Goal: Information Seeking & Learning: Learn about a topic

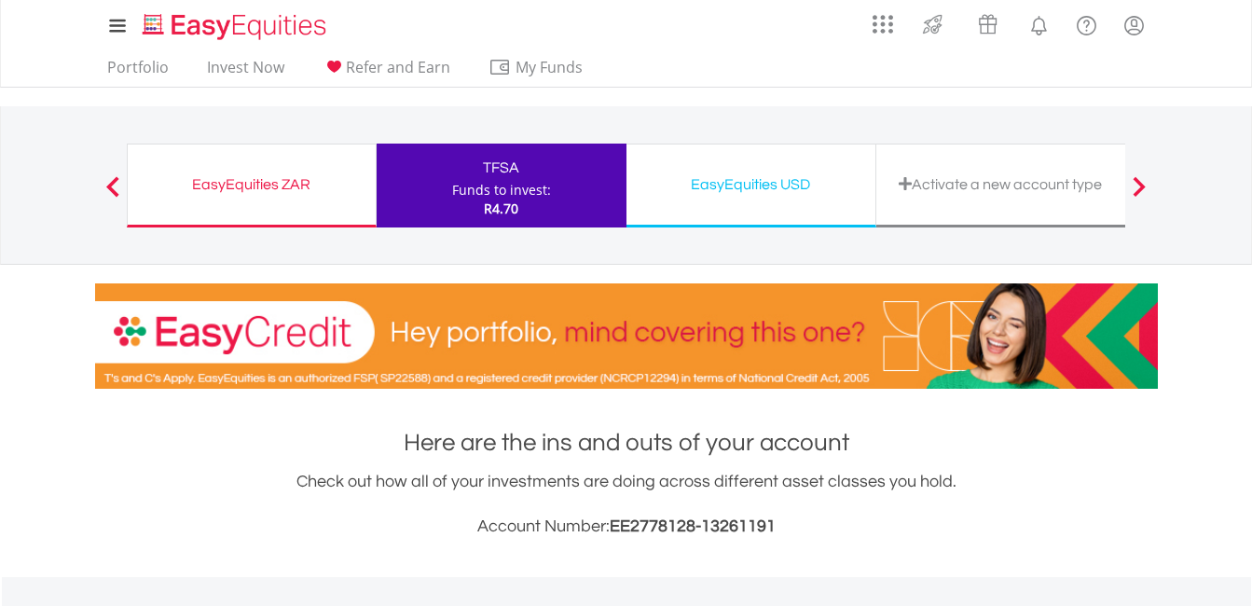
scroll to position [179, 354]
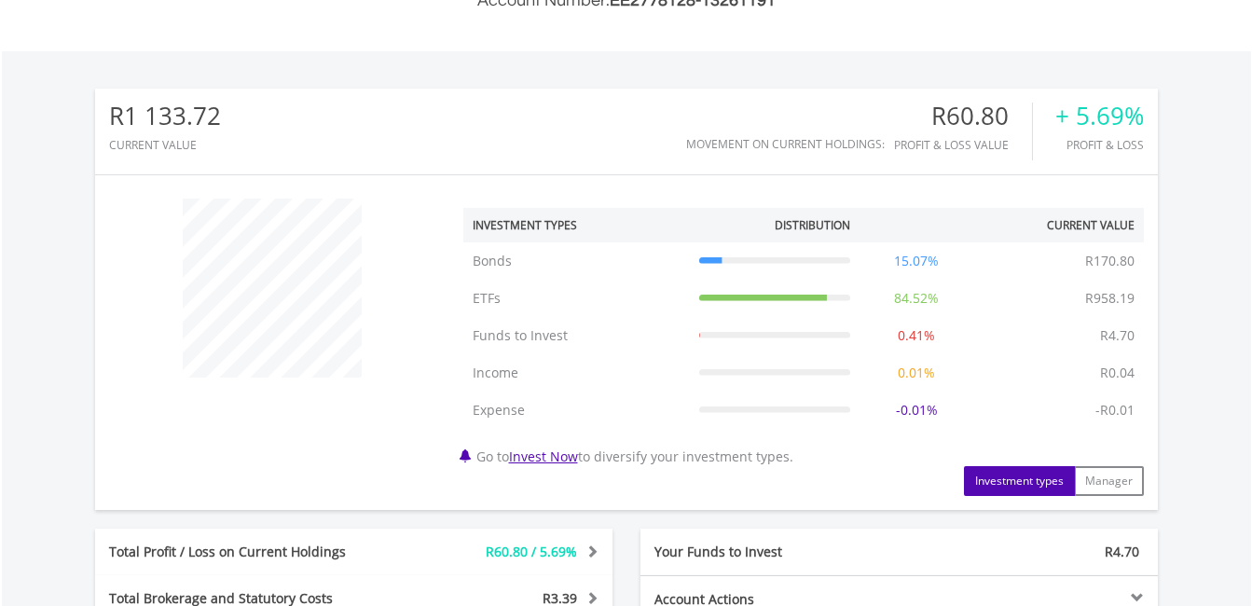
scroll to position [558, 0]
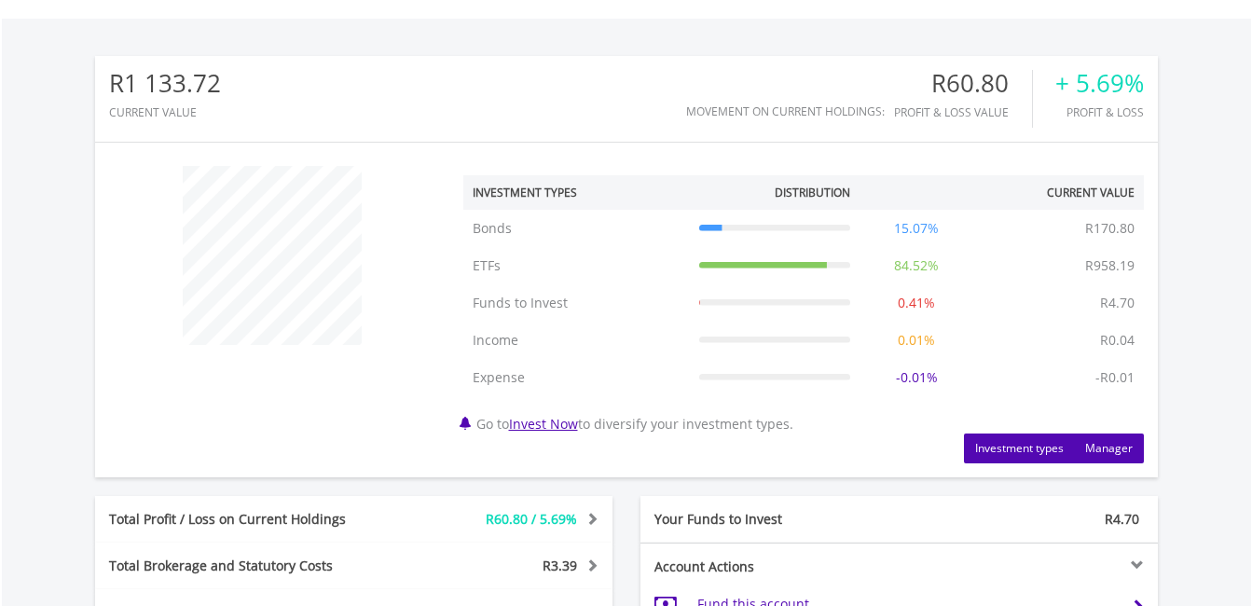
click at [1085, 449] on button "Manager" at bounding box center [1109, 448] width 70 height 30
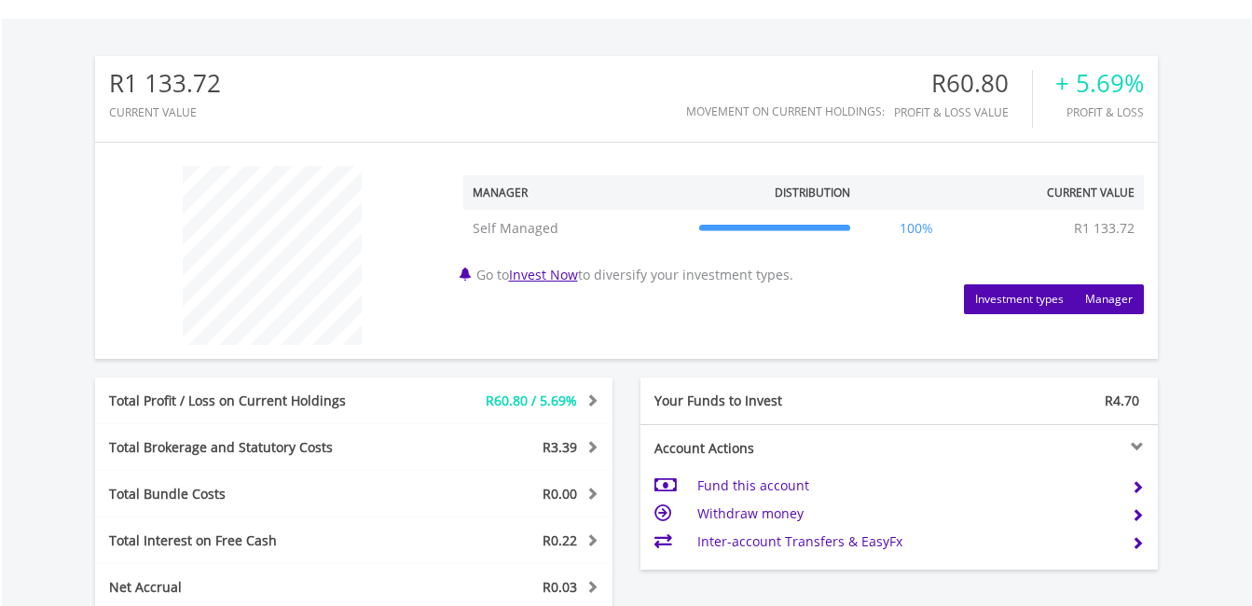
click at [1043, 302] on button "Investment types" at bounding box center [1019, 299] width 111 height 30
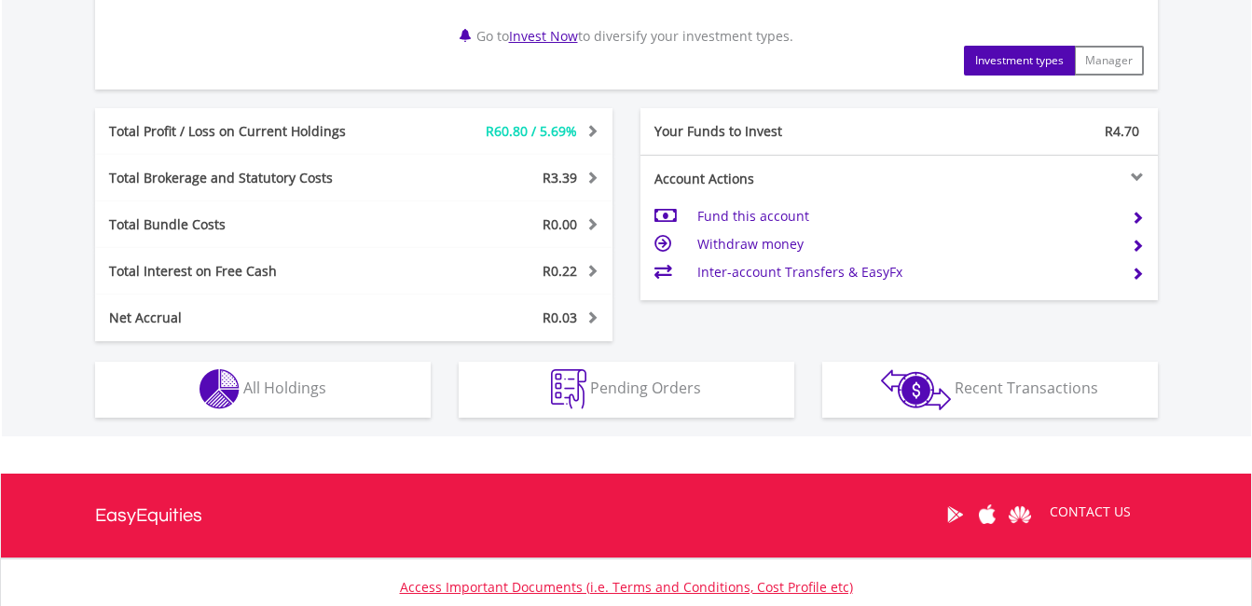
scroll to position [897, 0]
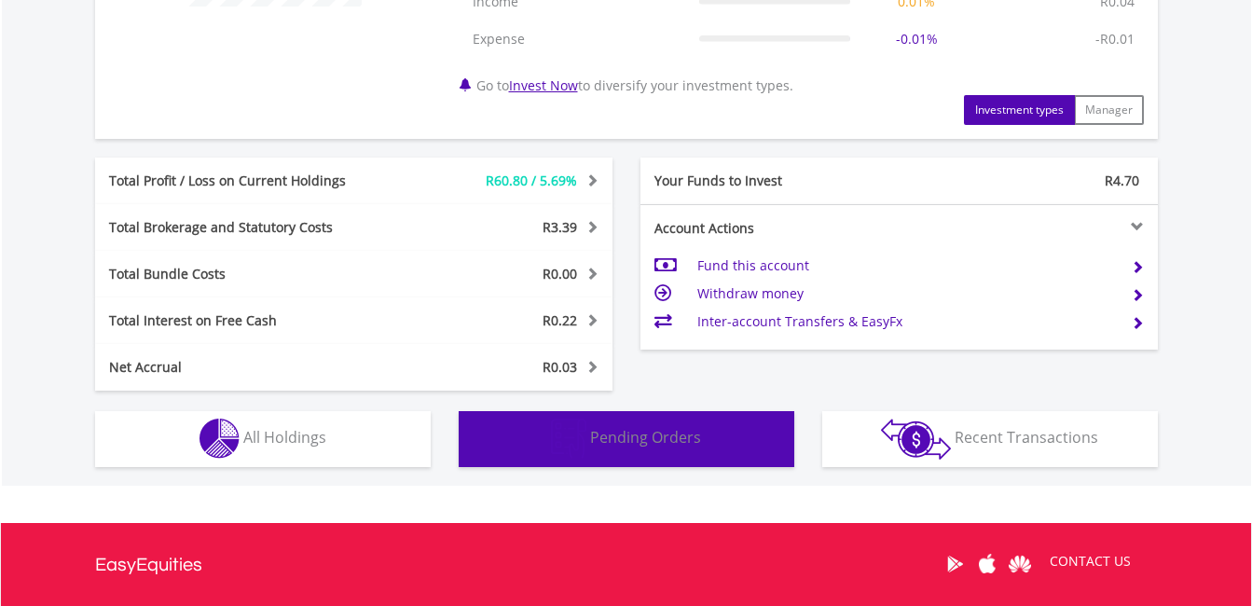
click at [648, 459] on button "Pending Orders Pending Orders" at bounding box center [627, 439] width 336 height 56
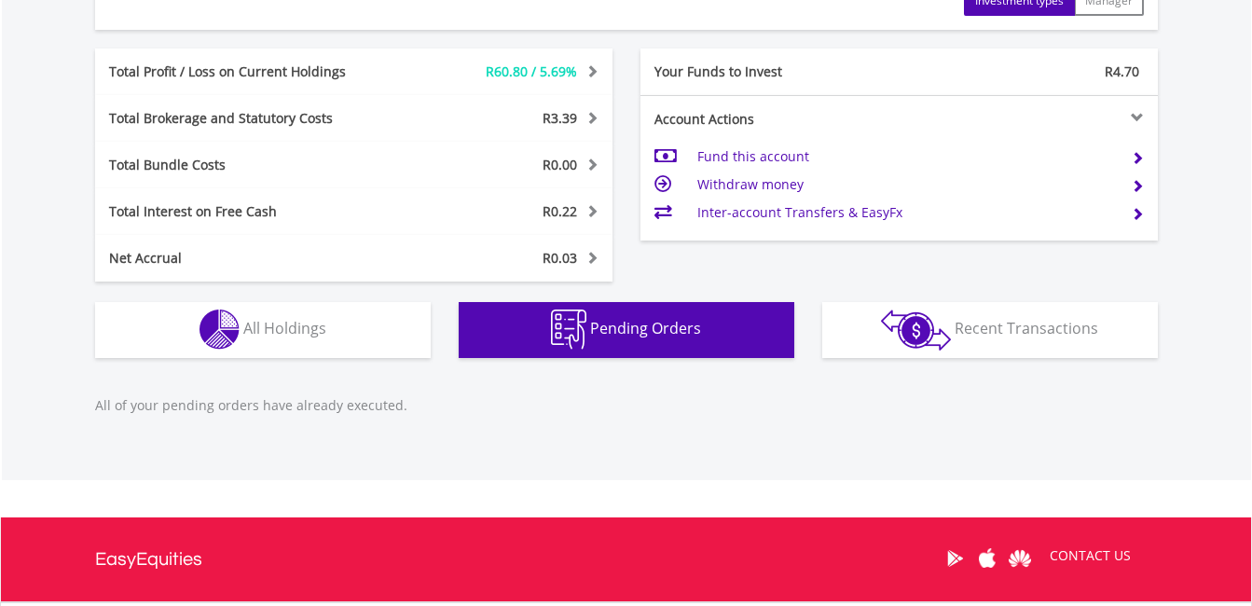
scroll to position [1000, 0]
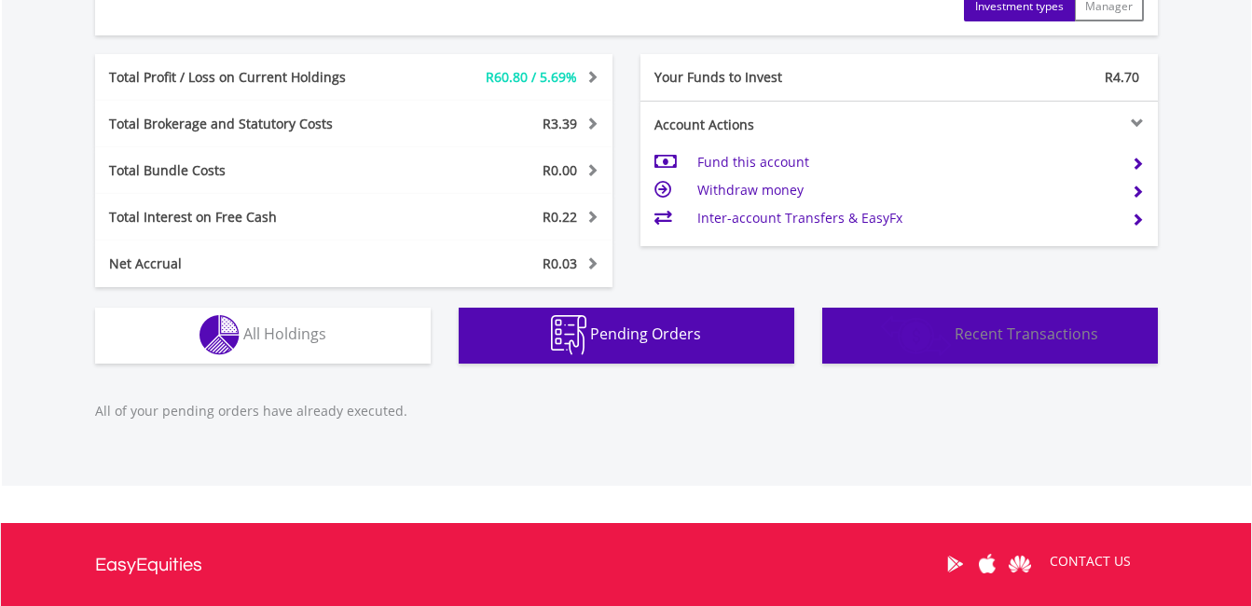
click at [948, 351] on img "button" at bounding box center [916, 335] width 70 height 41
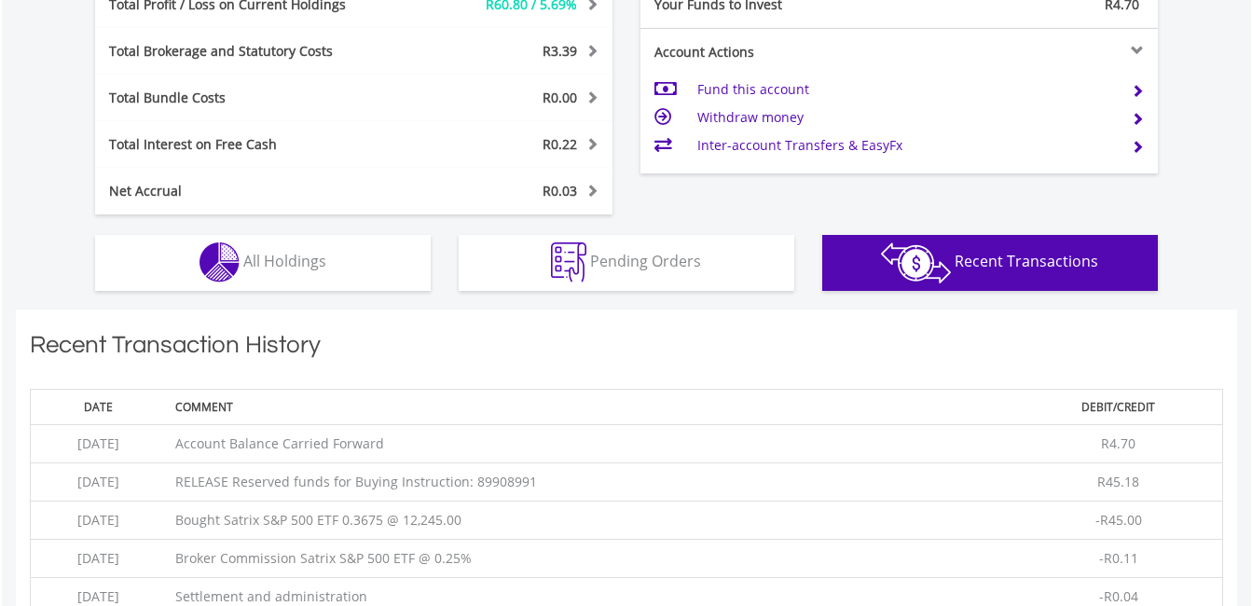
scroll to position [1102, 0]
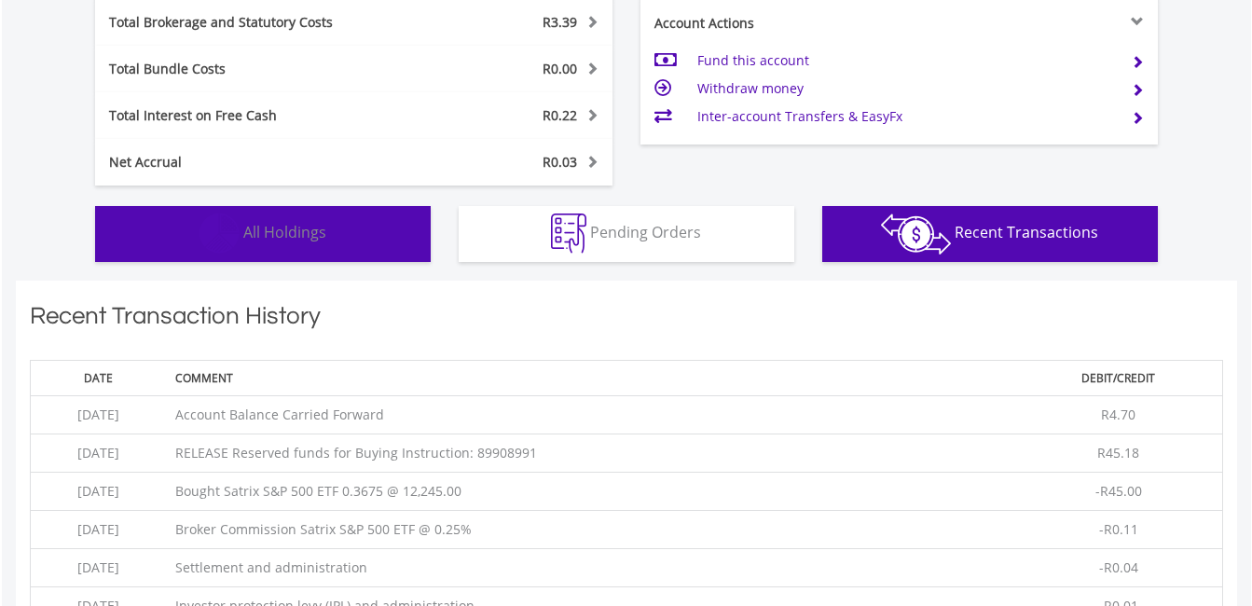
click at [297, 237] on span "All Holdings" at bounding box center [284, 232] width 83 height 21
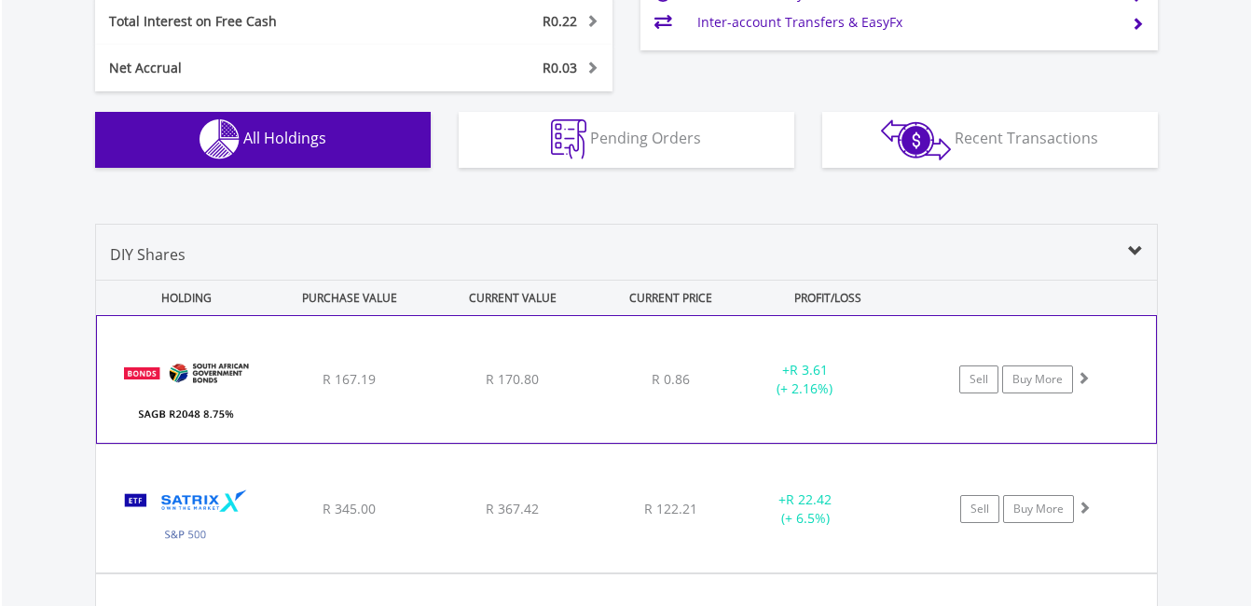
scroll to position [1232, 0]
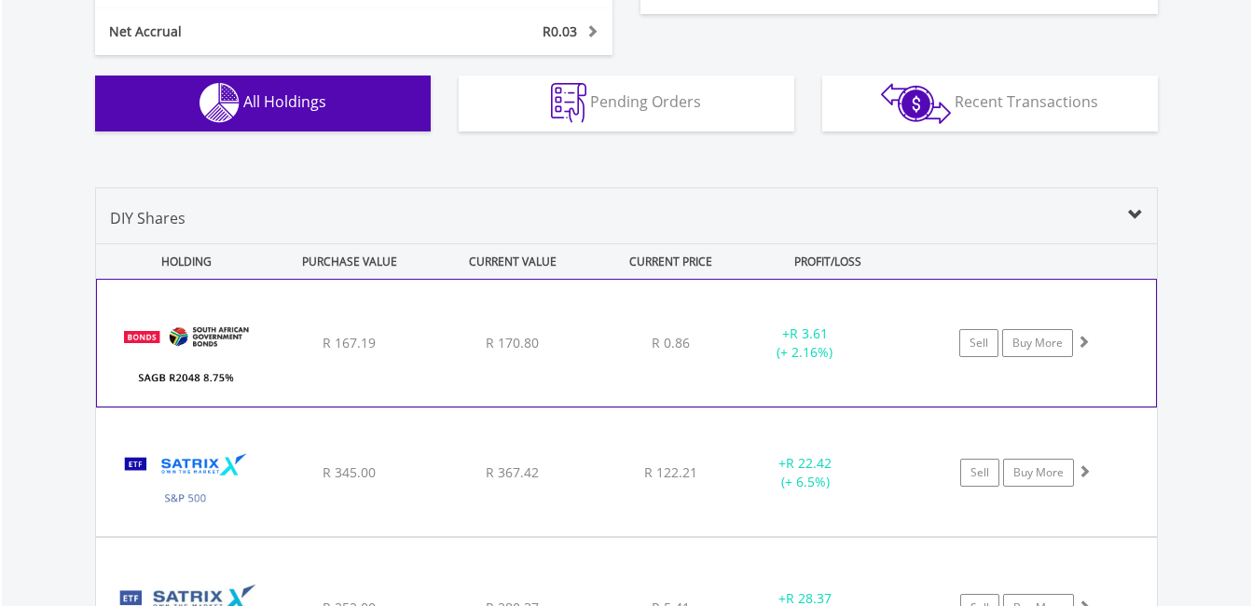
click at [546, 369] on div "﻿ SAGB R2048 8.75% 28/02/48 R 167.19 R 170.80 R 0.86 + R 3.61 (+ 2.16%) Sell Bu…" at bounding box center [626, 343] width 1059 height 127
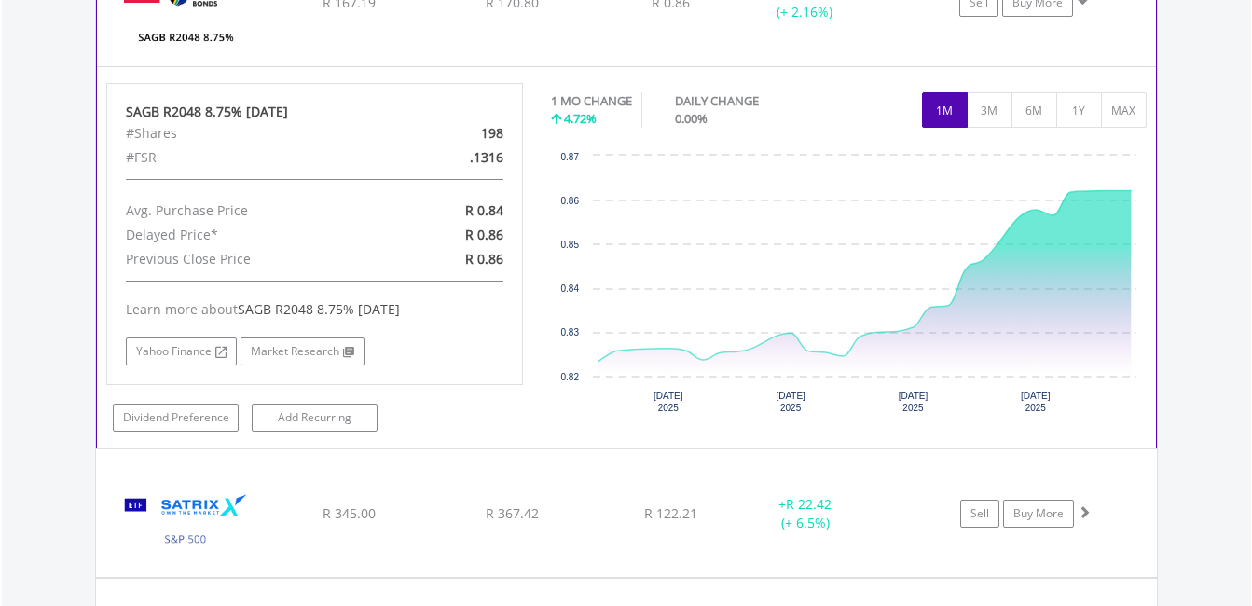
scroll to position [1605, 0]
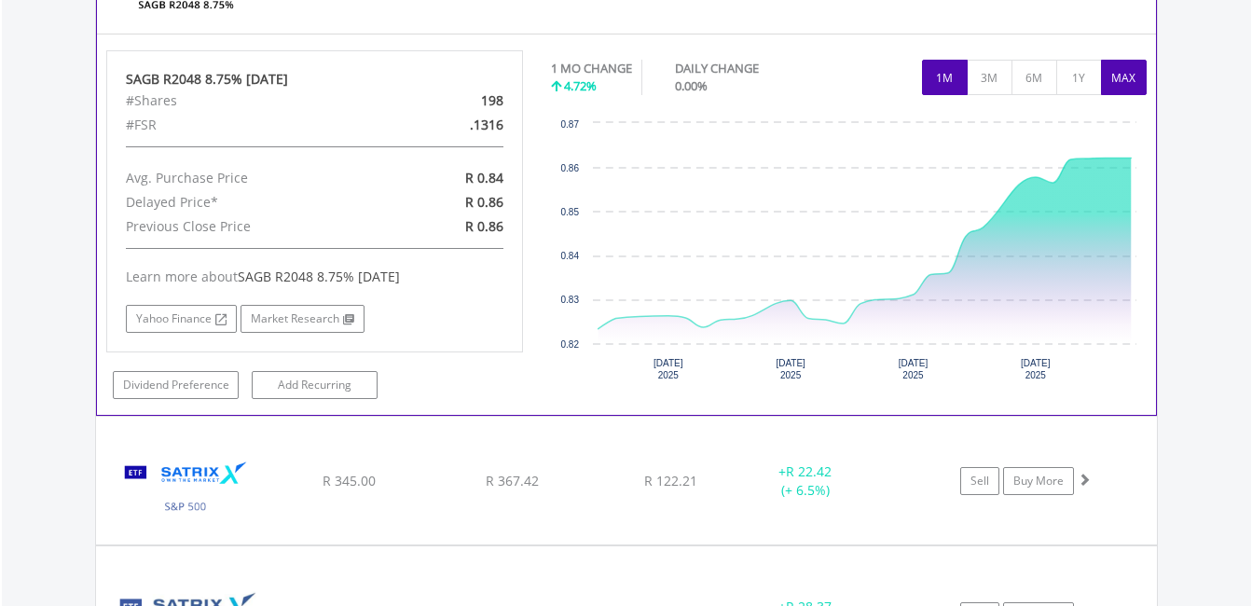
click at [1124, 88] on button "MAX" at bounding box center [1124, 77] width 46 height 35
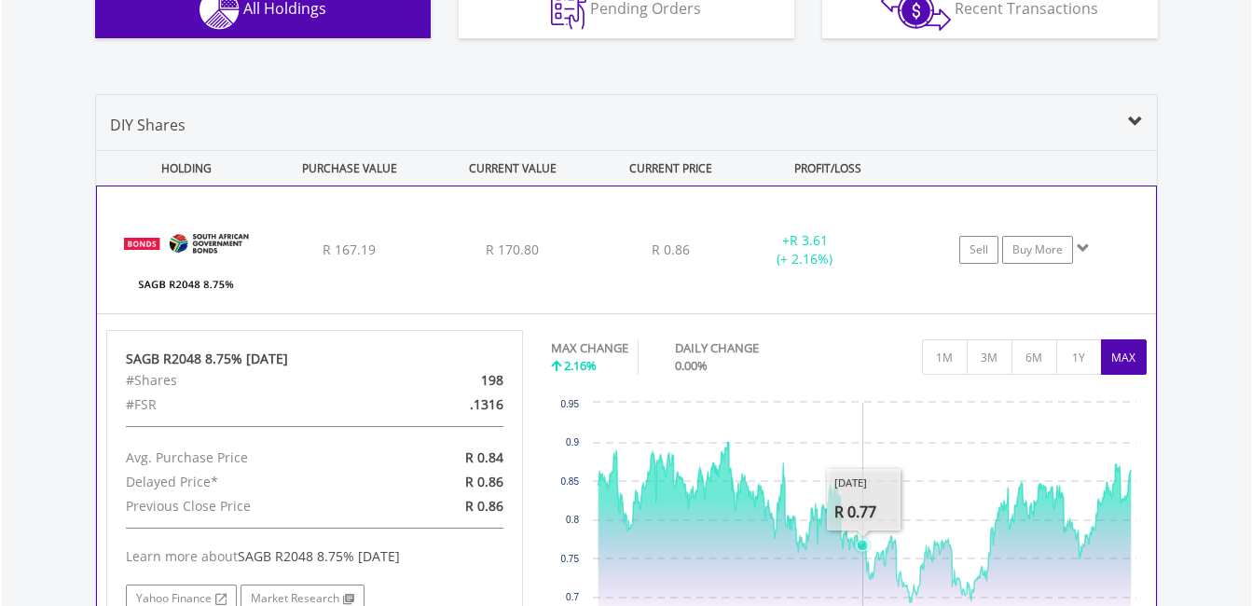
scroll to position [1232, 0]
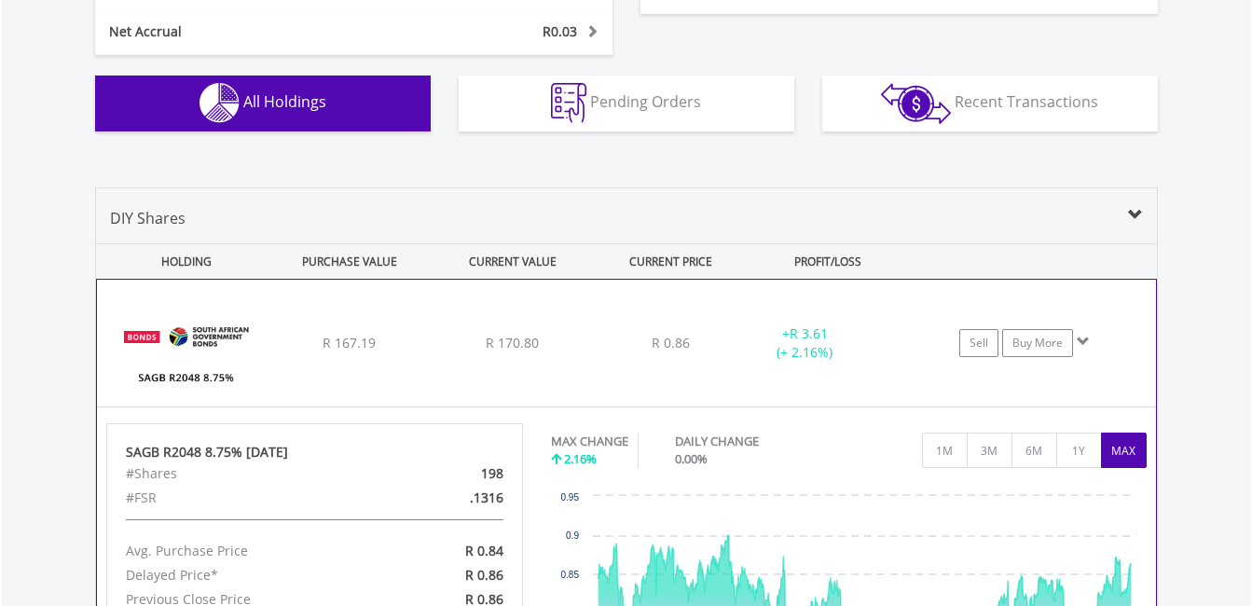
click at [863, 330] on div "+ R 3.61 (+ 2.16%)" at bounding box center [805, 342] width 140 height 37
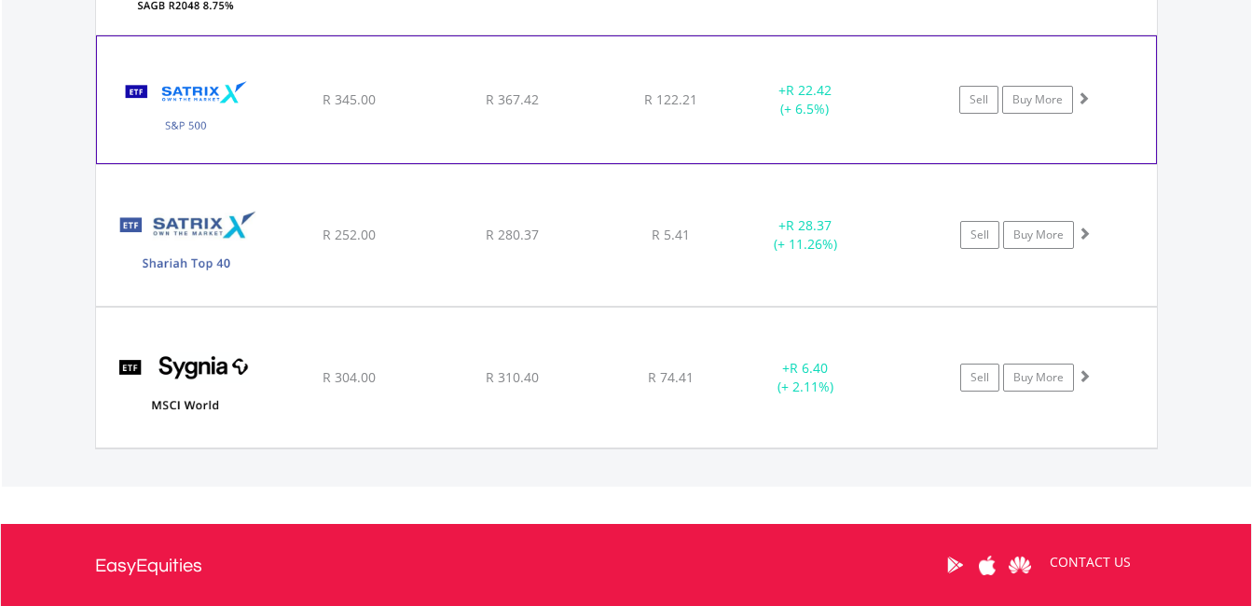
scroll to position [1512, 0]
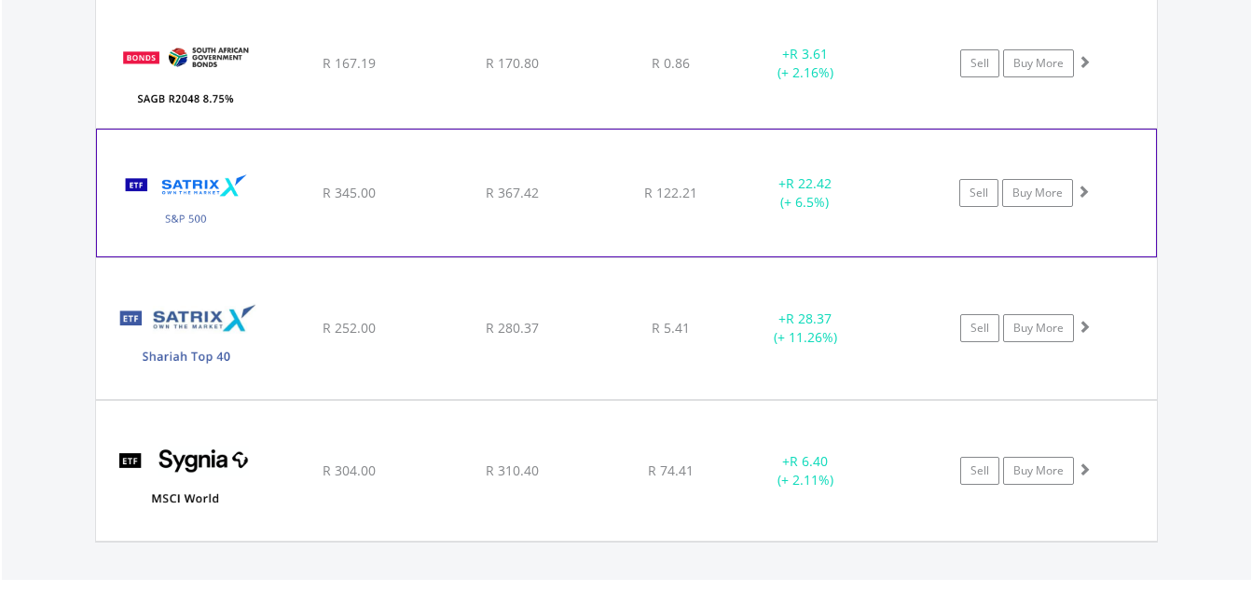
click at [581, 212] on div "﻿ Satrix S&P 500 ETF R 345.00 R 367.42 R 122.21 + R 22.42 (+ 6.5%) Sell Buy More" at bounding box center [626, 193] width 1059 height 127
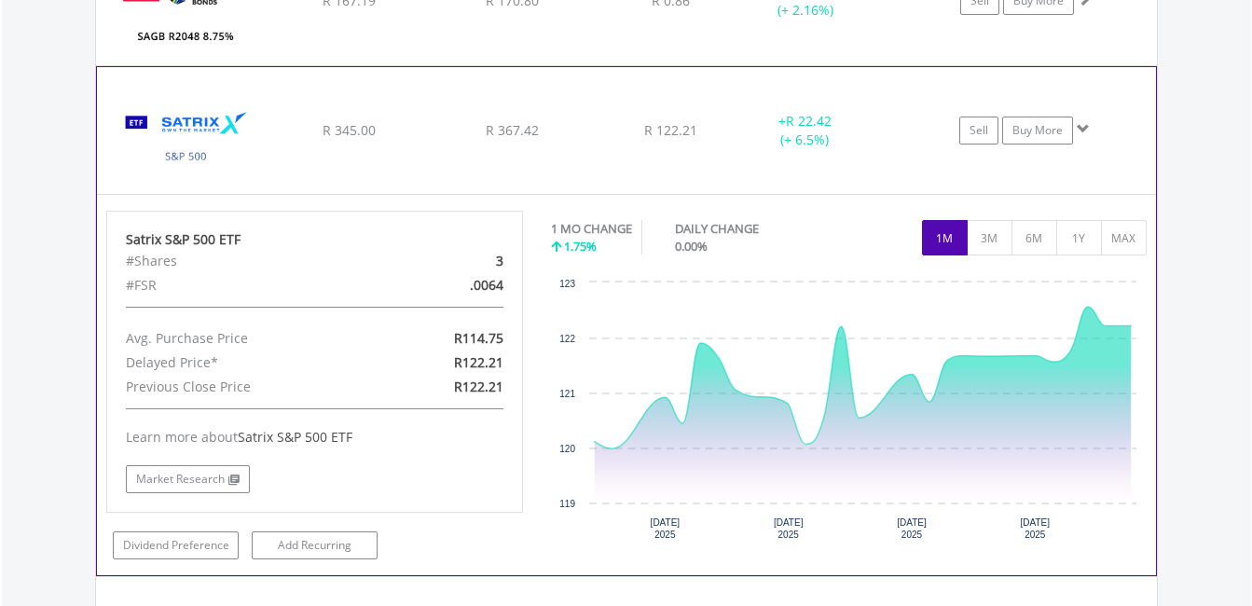
scroll to position [1605, 0]
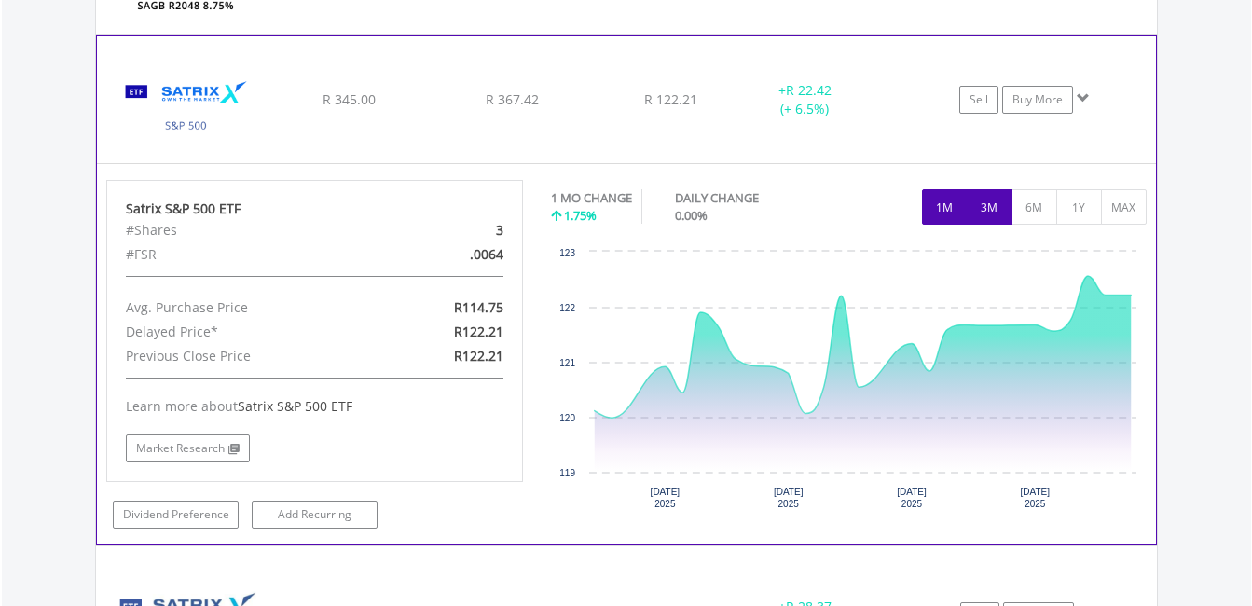
click at [995, 204] on button "3M" at bounding box center [990, 206] width 46 height 35
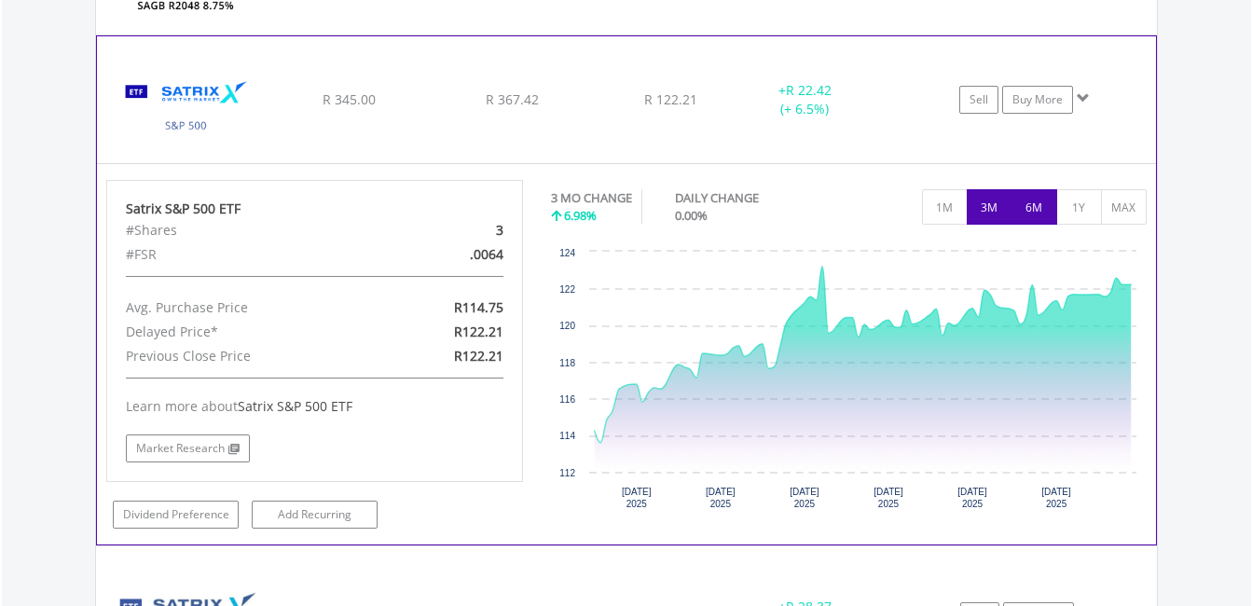
click at [1021, 211] on button "6M" at bounding box center [1034, 206] width 46 height 35
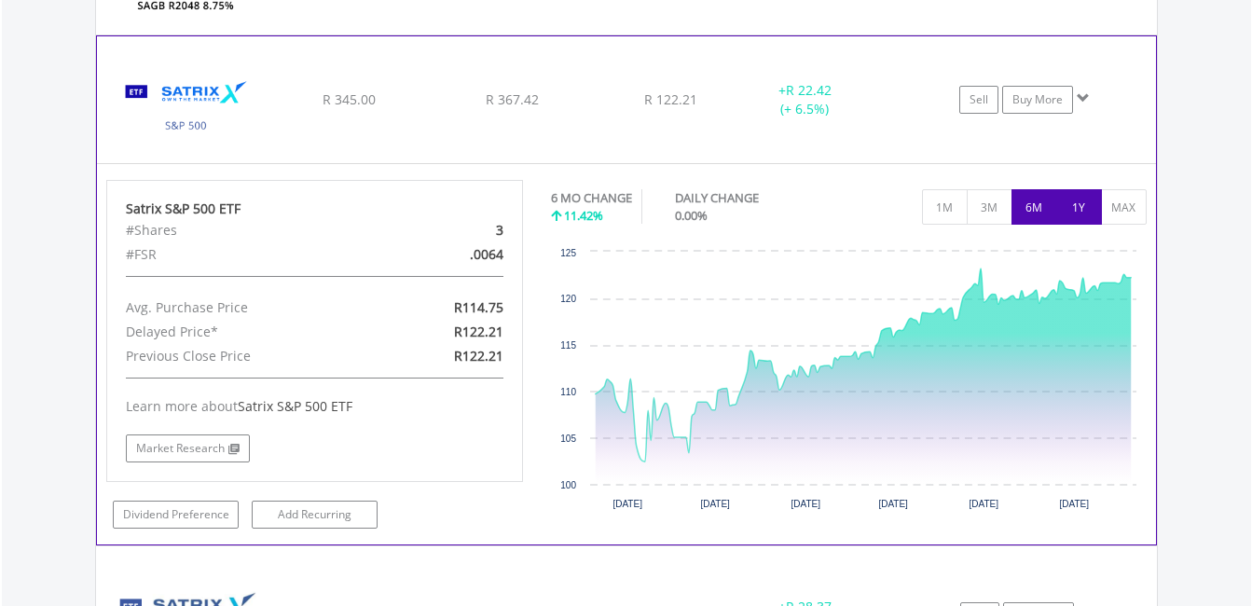
click at [1077, 213] on button "1Y" at bounding box center [1079, 206] width 46 height 35
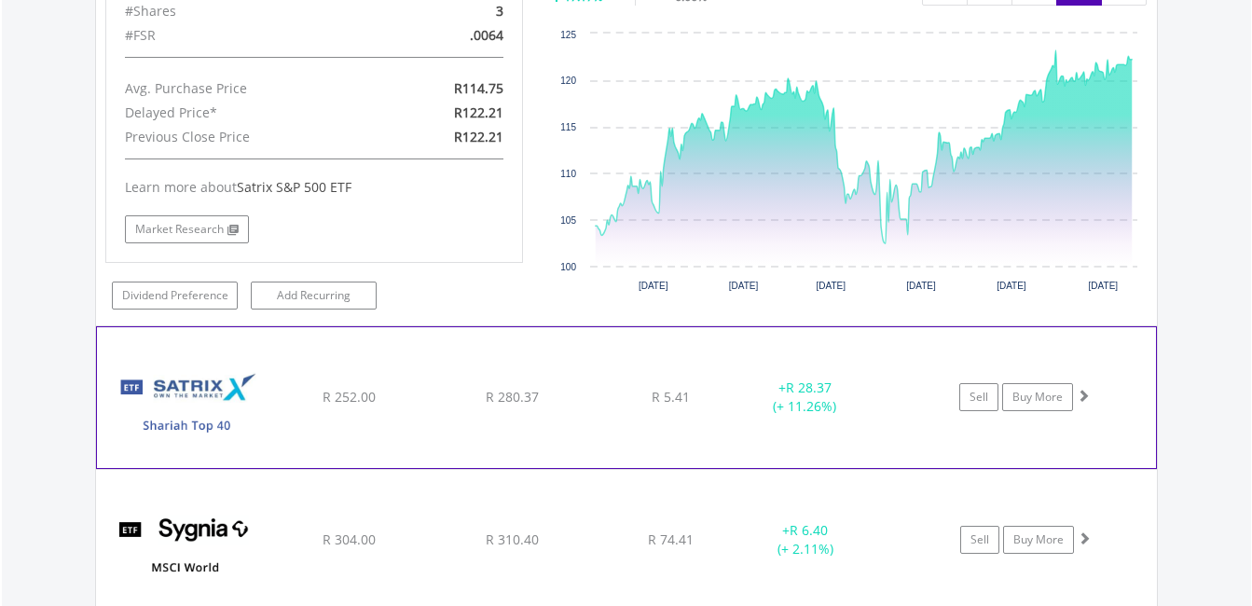
scroll to position [1792, 0]
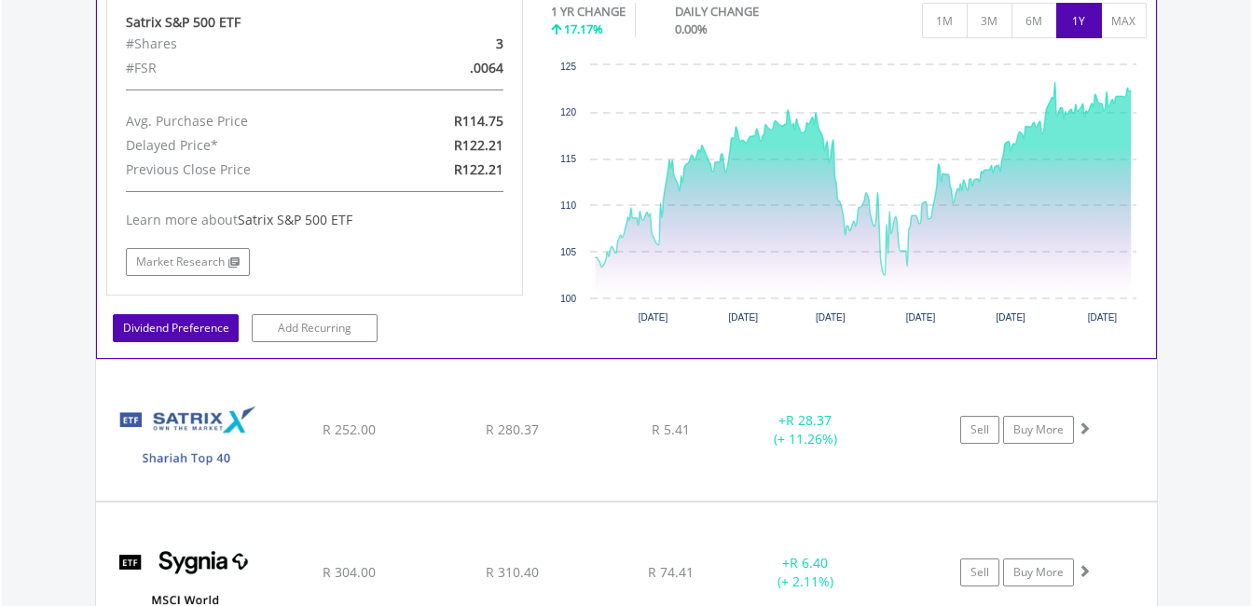
click at [142, 332] on link "Dividend Preference" at bounding box center [176, 328] width 126 height 28
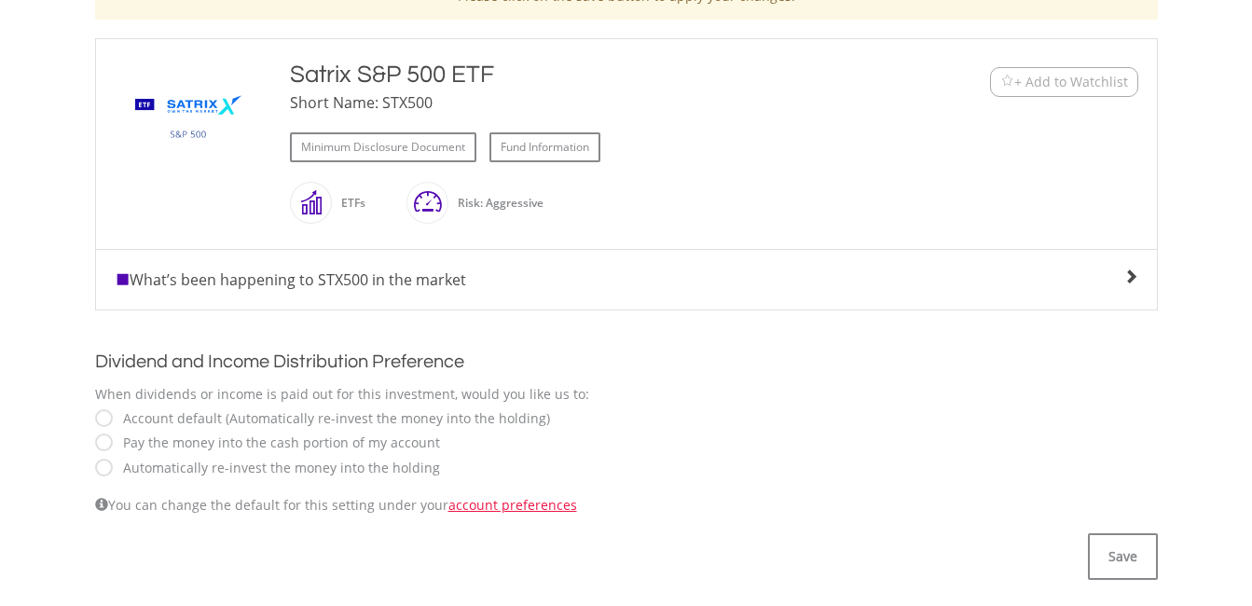
scroll to position [466, 0]
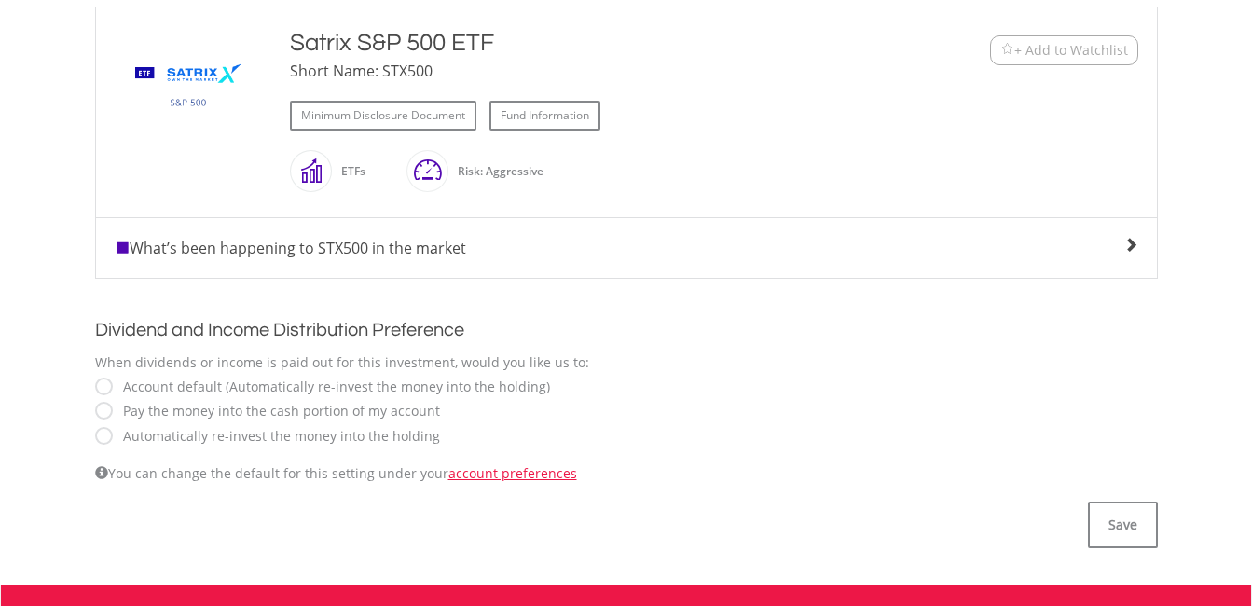
click at [1134, 234] on div "What’s been happening to STX500 in the market No chart available. DAILY CHANGE …" at bounding box center [626, 248] width 1063 height 62
click at [418, 244] on span "What’s been happening to STX500 in the market" at bounding box center [290, 248] width 351 height 21
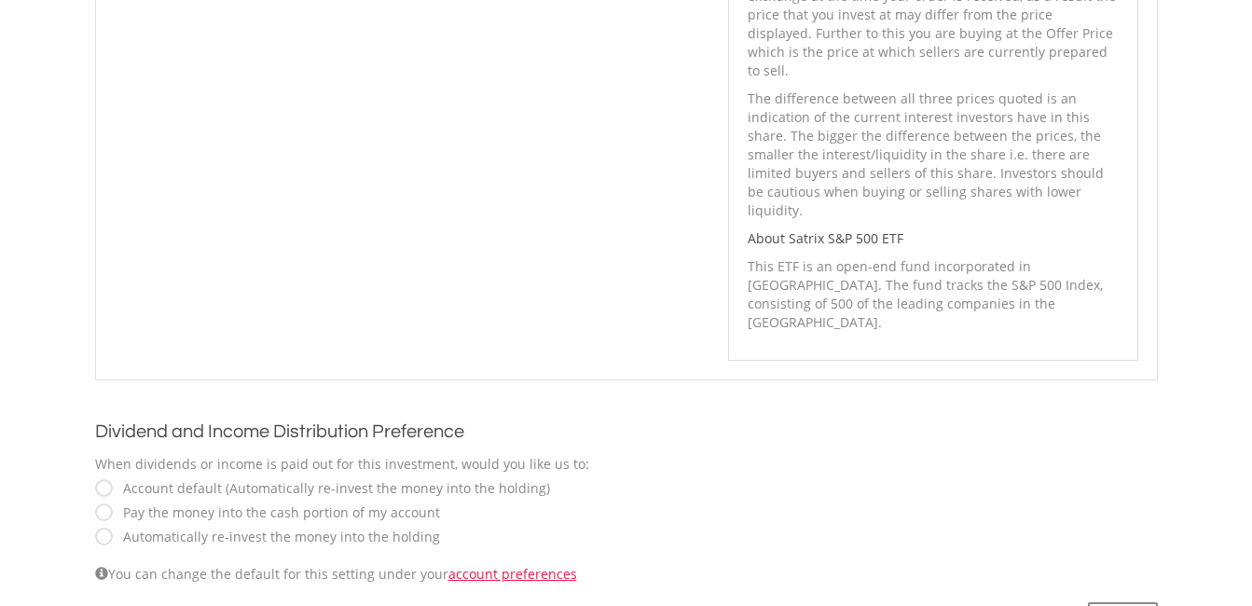
scroll to position [1025, 0]
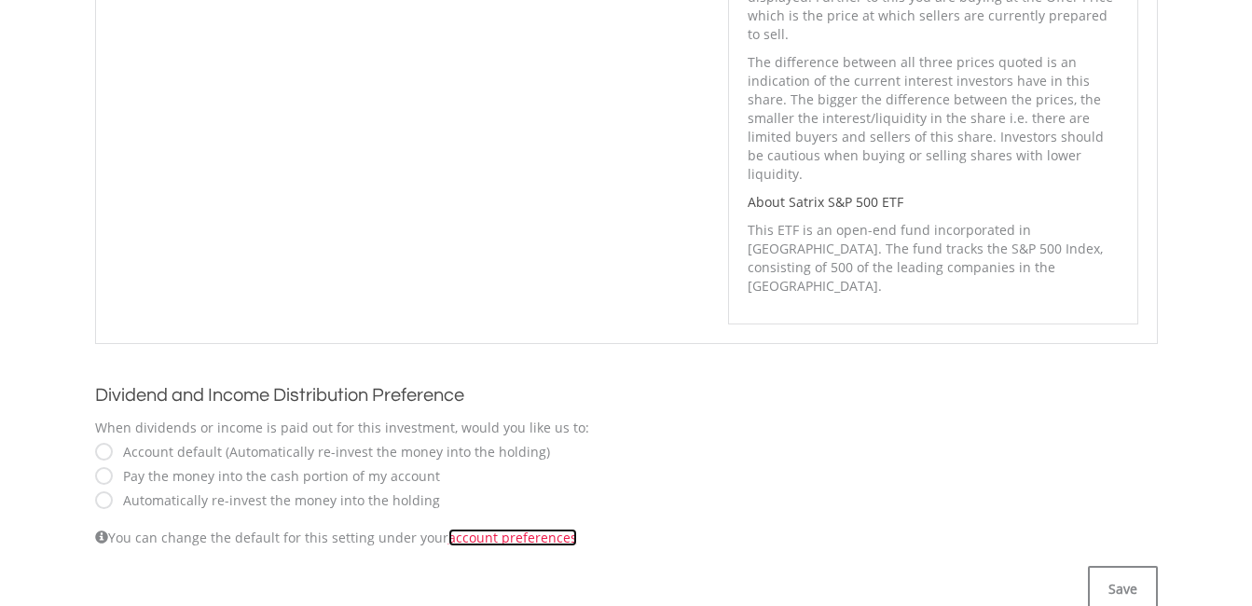
click at [560, 529] on link "account preferences" at bounding box center [512, 538] width 129 height 18
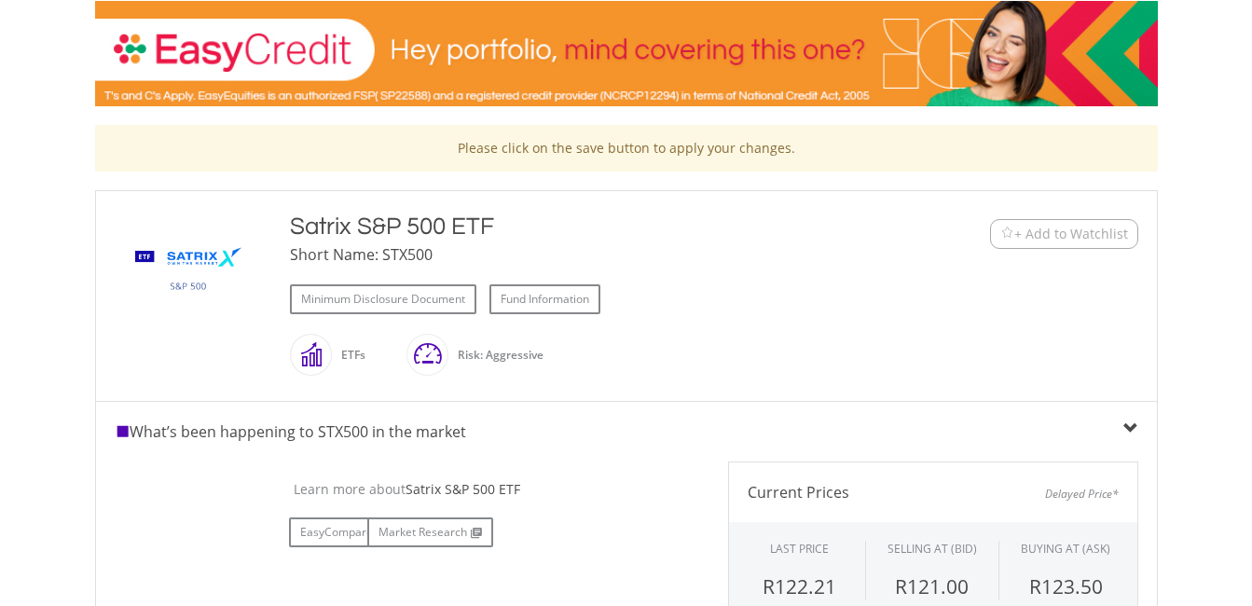
scroll to position [257, 0]
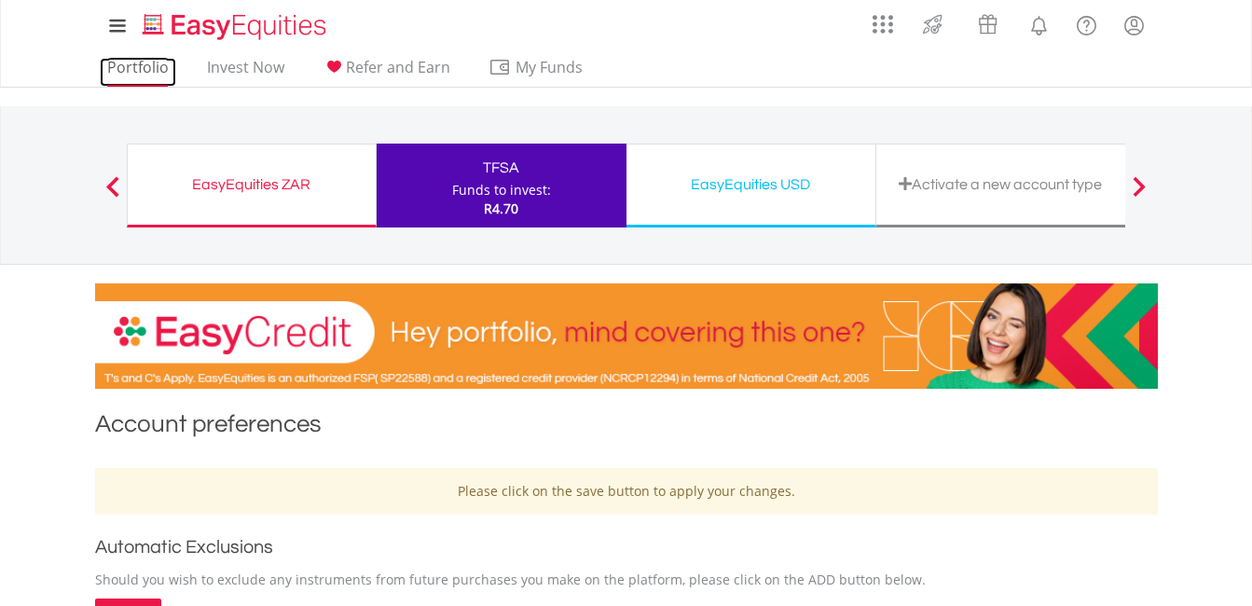
click at [164, 70] on link "Portfolio" at bounding box center [138, 72] width 76 height 29
